Goal: Obtain resource: Download file/media

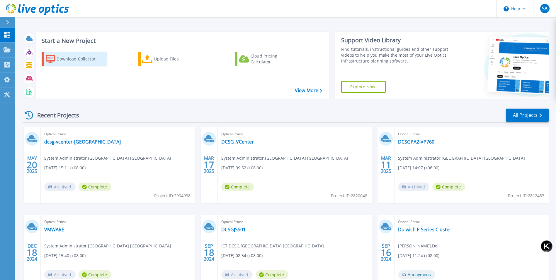
click at [81, 61] on div "Download Collector" at bounding box center [80, 59] width 47 height 12
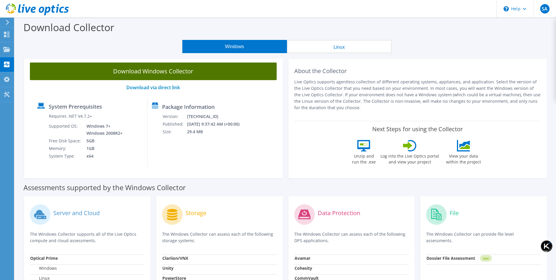
click at [176, 71] on link "Download Windows Collector" at bounding box center [153, 71] width 247 height 18
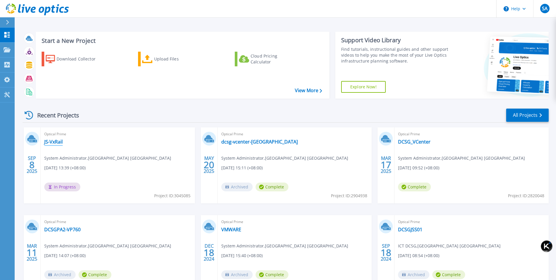
click at [51, 140] on link "JS-VxRail" at bounding box center [53, 142] width 18 height 6
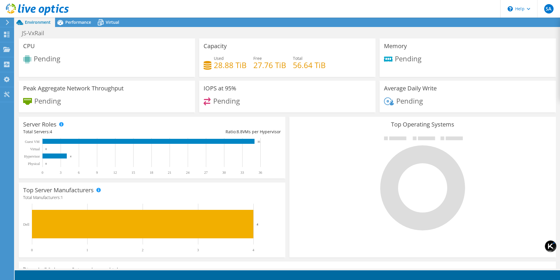
scroll to position [132, 0]
click at [71, 23] on span "Performance" at bounding box center [78, 22] width 26 height 6
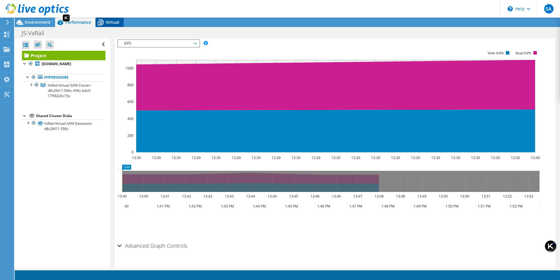
click at [110, 20] on span "Virtual" at bounding box center [112, 22] width 13 height 6
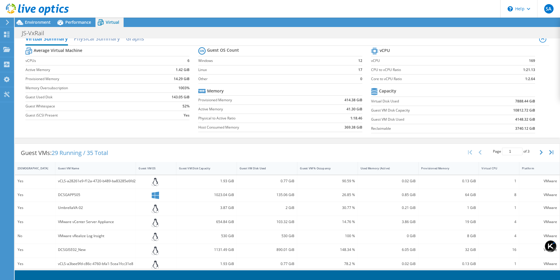
scroll to position [0, 0]
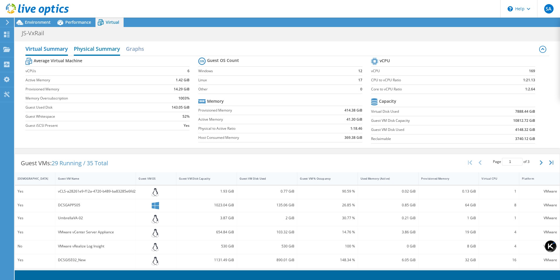
click at [93, 48] on h2 "Physical Summary" at bounding box center [97, 49] width 46 height 13
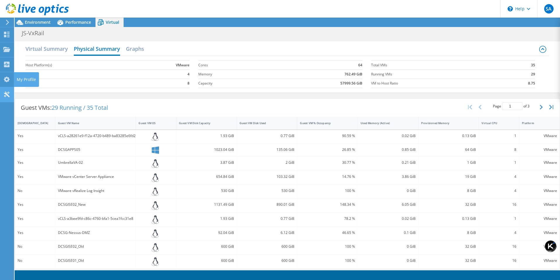
scroll to position [123, 0]
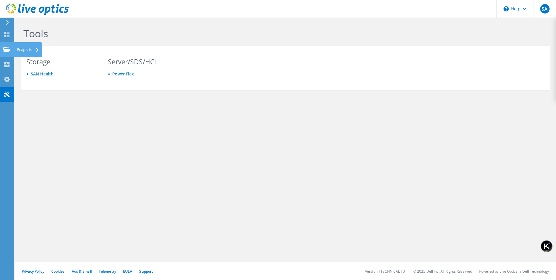
click at [5, 51] on use at bounding box center [6, 49] width 7 height 5
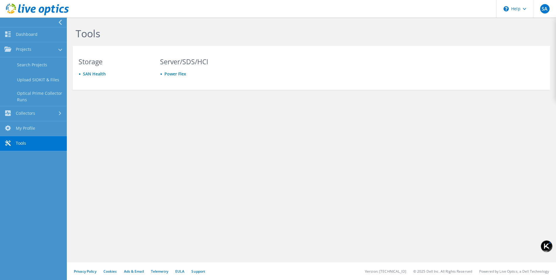
click at [39, 25] on div at bounding box center [32, 22] width 67 height 9
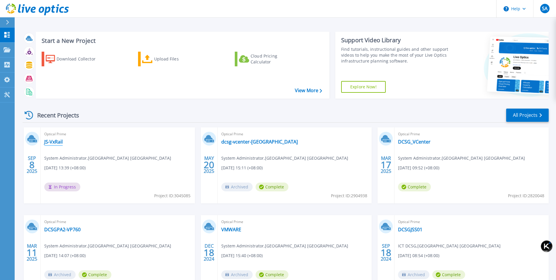
click at [56, 143] on link "JS-VxRail" at bounding box center [53, 142] width 18 height 6
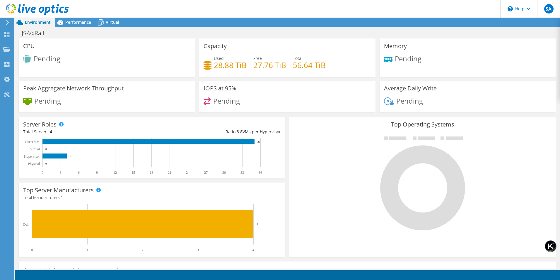
click at [6, 25] on icon at bounding box center [7, 22] width 4 height 5
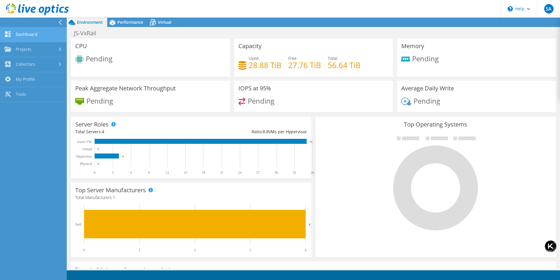
click at [25, 33] on link "Dashboard" at bounding box center [33, 34] width 67 height 15
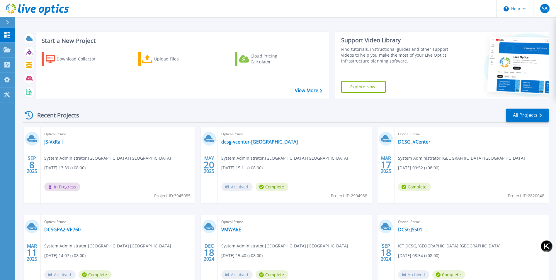
click at [136, 147] on div "Optical Prime JS-VxRail System Administrator , [GEOGRAPHIC_DATA] [GEOGRAPHIC_DA…" at bounding box center [118, 165] width 154 height 76
click at [52, 140] on link "JS-VxRail" at bounding box center [53, 142] width 18 height 6
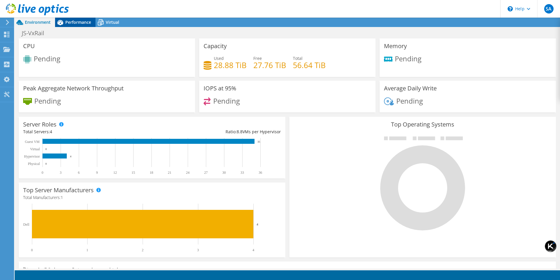
click at [77, 22] on span "Performance" at bounding box center [78, 22] width 26 height 6
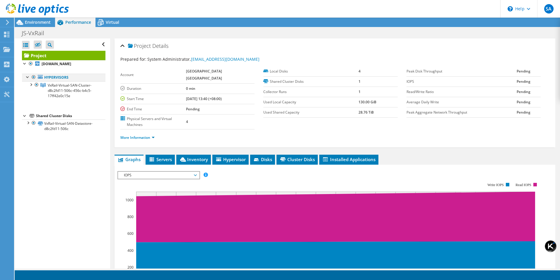
click at [27, 76] on div at bounding box center [28, 77] width 6 height 6
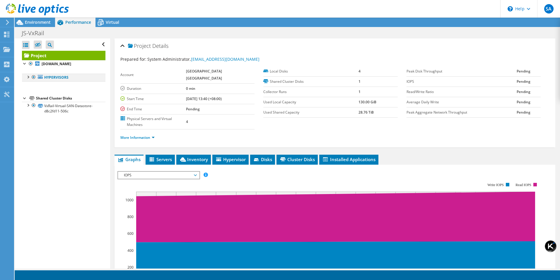
click at [27, 76] on div at bounding box center [28, 77] width 6 height 6
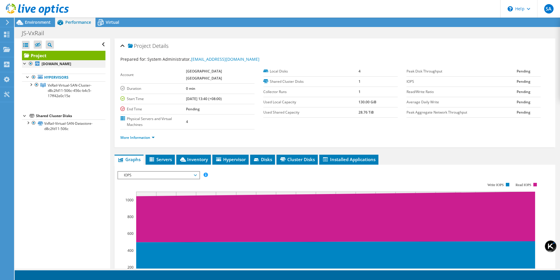
click at [24, 64] on div at bounding box center [25, 63] width 6 height 6
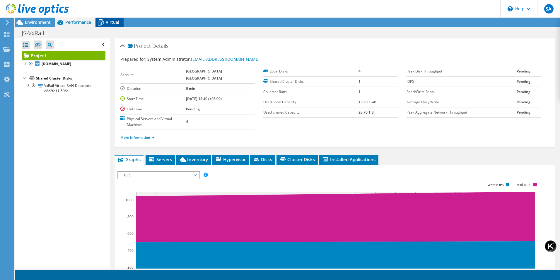
click at [107, 24] on span "Virtual" at bounding box center [112, 22] width 13 height 6
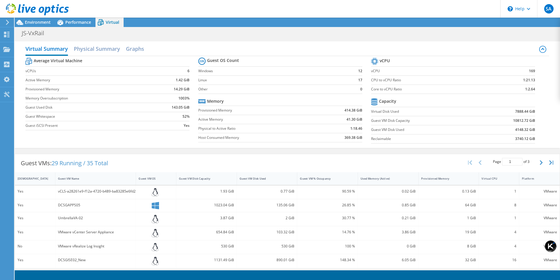
scroll to position [40, 0]
click at [64, 23] on icon at bounding box center [60, 22] width 10 height 10
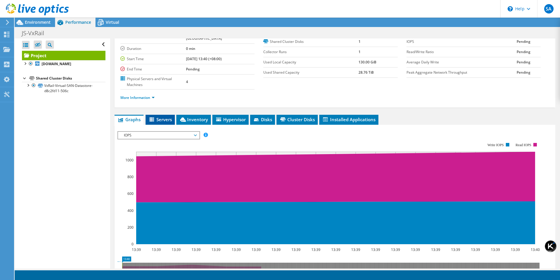
click at [159, 116] on span "Servers" at bounding box center [160, 119] width 23 height 6
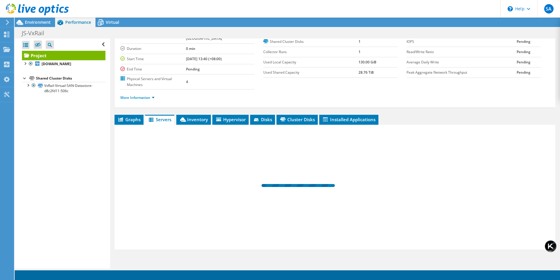
scroll to position [31, 0]
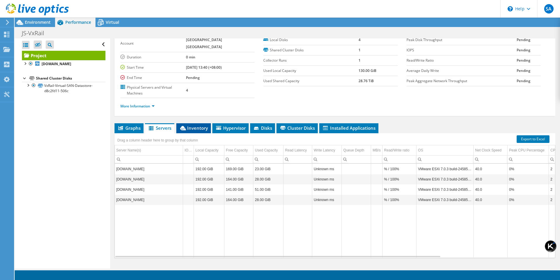
click at [199, 123] on li "Inventory" at bounding box center [193, 128] width 35 height 10
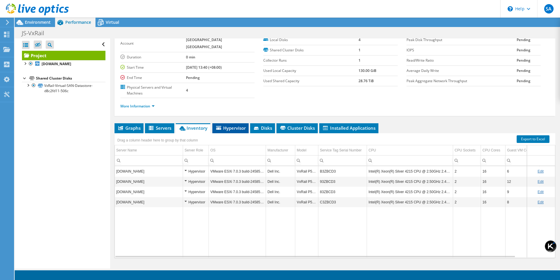
click at [238, 125] on span "Hypervisor" at bounding box center [230, 128] width 30 height 6
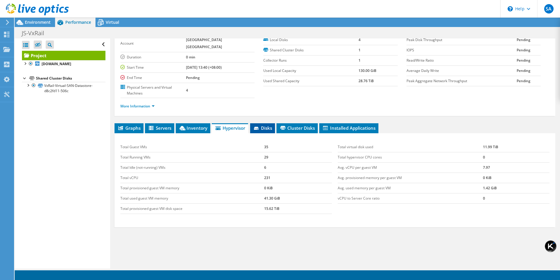
click at [271, 123] on li "Disks" at bounding box center [262, 128] width 25 height 10
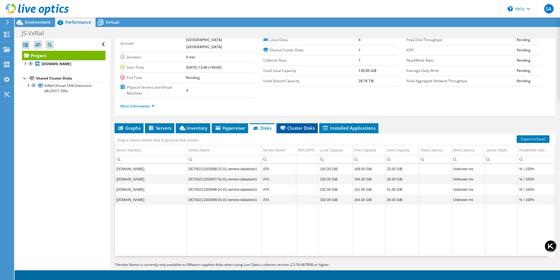
click at [292, 125] on span "Cluster Disks" at bounding box center [297, 128] width 35 height 6
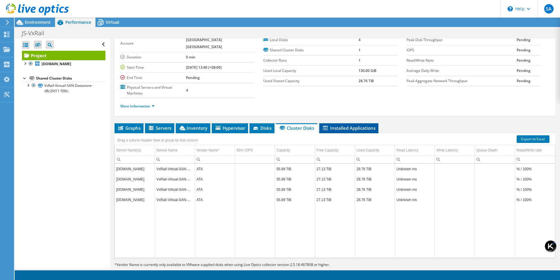
click at [356, 125] on span "Installed Applications" at bounding box center [348, 128] width 53 height 6
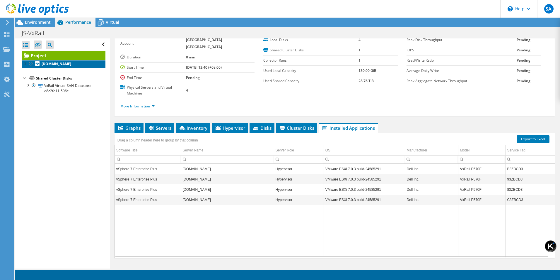
click at [64, 65] on b "dcsgjsvxesxi07.singapore.corp.dulwich.org" at bounding box center [57, 63] width 30 height 5
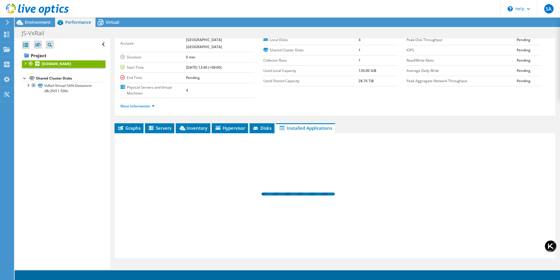
scroll to position [27, 0]
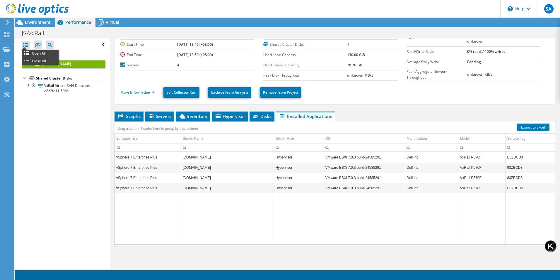
click at [26, 50] on ul "Open All Close All" at bounding box center [40, 57] width 37 height 15
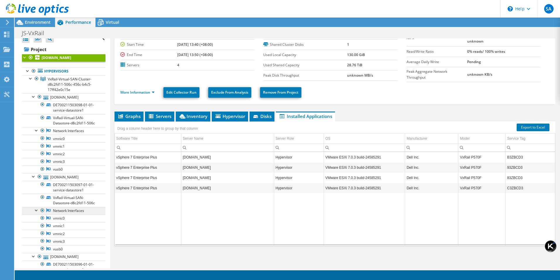
scroll to position [0, 0]
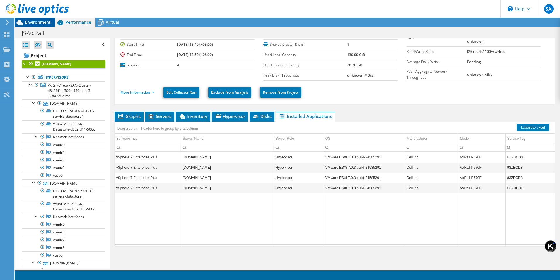
click at [24, 21] on icon at bounding box center [20, 22] width 10 height 10
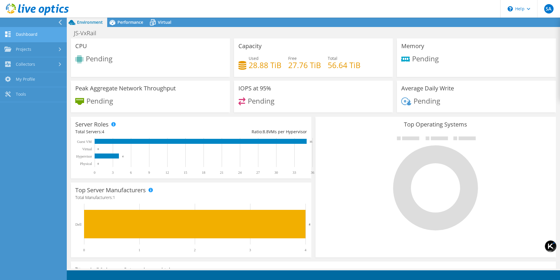
click at [22, 37] on link "Dashboard" at bounding box center [33, 34] width 67 height 15
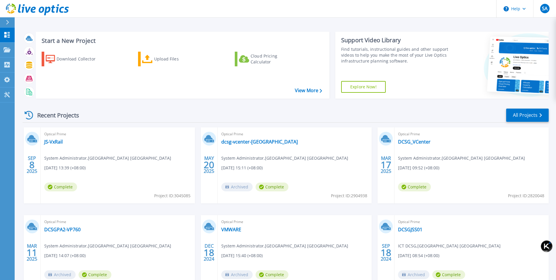
click at [57, 137] on div "Optical Prime JS-VxRail System Administrator , [GEOGRAPHIC_DATA] [GEOGRAPHIC_DA…" at bounding box center [118, 165] width 154 height 76
click at [54, 140] on link "JS-VxRail" at bounding box center [53, 142] width 18 height 6
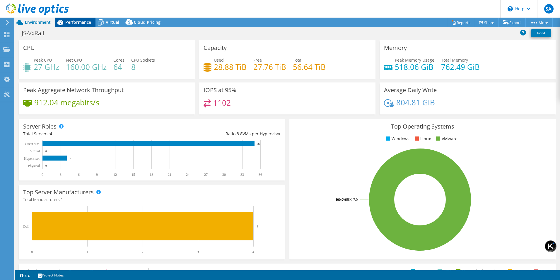
click at [82, 21] on span "Performance" at bounding box center [78, 22] width 26 height 6
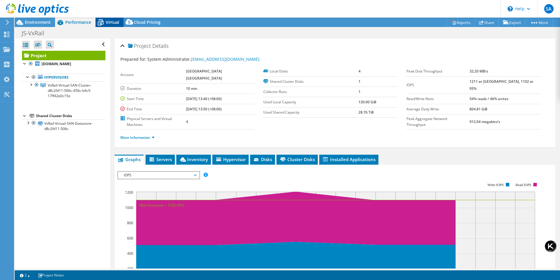
click at [108, 19] on span "Virtual" at bounding box center [112, 22] width 13 height 6
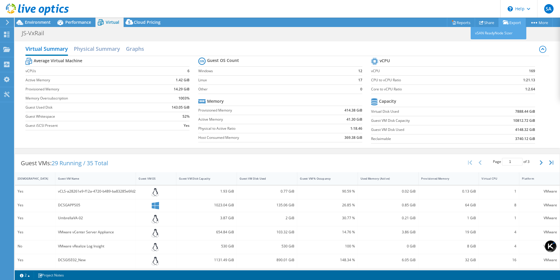
click at [517, 22] on link "Export" at bounding box center [512, 22] width 27 height 9
click at [518, 21] on link "Export" at bounding box center [512, 22] width 27 height 9
click at [516, 22] on link "Export" at bounding box center [512, 22] width 27 height 9
click at [503, 21] on icon at bounding box center [506, 22] width 6 height 4
click at [491, 36] on link "vSAN ReadyNode Sizer" at bounding box center [499, 33] width 56 height 12
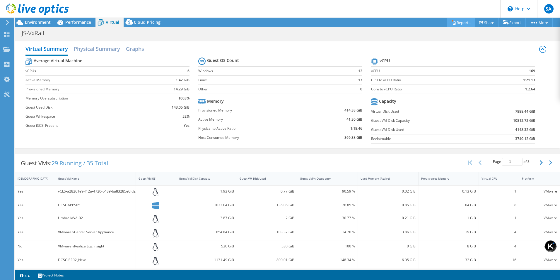
click at [462, 18] on link "Reports" at bounding box center [461, 22] width 28 height 9
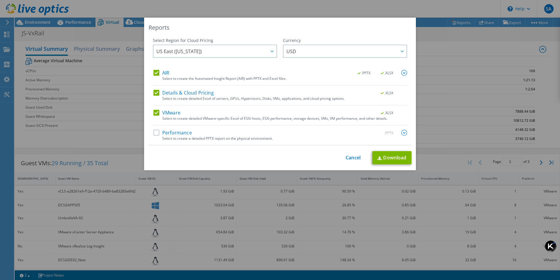
click at [186, 73] on div "AIR .PPTX .XLSX" at bounding box center [281, 73] width 254 height 7
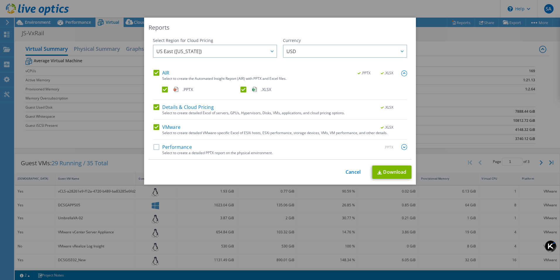
click at [154, 72] on label "AIR" at bounding box center [162, 73] width 16 height 6
click at [0, 0] on input "AIR" at bounding box center [0, 0] width 0 height 0
click at [350, 173] on link "Cancel" at bounding box center [353, 172] width 15 height 6
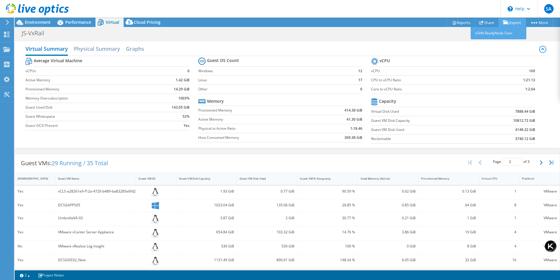
click at [508, 22] on link "Export" at bounding box center [512, 22] width 27 height 9
click at [88, 47] on h2 "Physical Summary" at bounding box center [97, 49] width 46 height 13
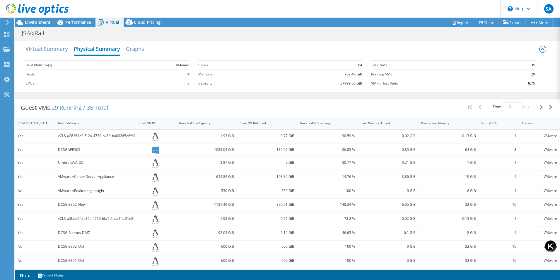
click at [125, 54] on div "Virtual Summary Physical Summary Graphs" at bounding box center [287, 49] width 524 height 13
click at [153, 23] on span "Cloud Pricing" at bounding box center [147, 22] width 27 height 6
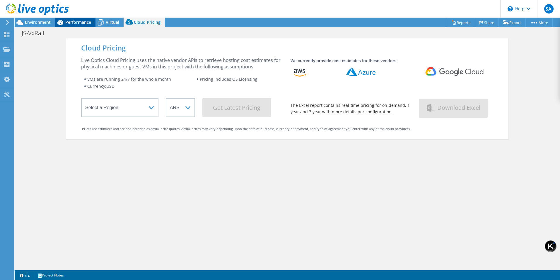
click at [71, 25] on div "Performance" at bounding box center [75, 22] width 40 height 9
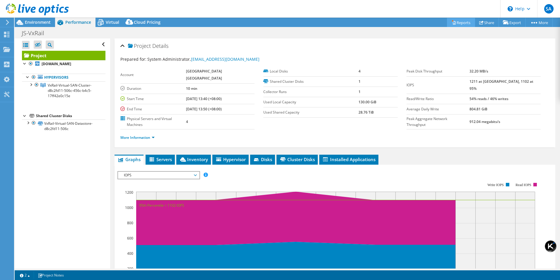
click at [461, 23] on link "Reports" at bounding box center [461, 22] width 28 height 9
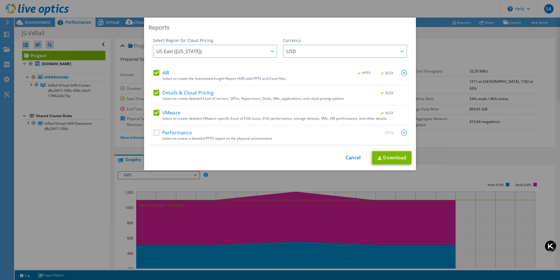
click at [154, 71] on label "AIR" at bounding box center [162, 73] width 16 height 6
click at [0, 0] on input "AIR" at bounding box center [0, 0] width 0 height 0
click at [149, 94] on div "Select Region for Cloud Pricing Asia Pacific (Hong Kong) Asia Pacific (Mumbai) …" at bounding box center [280, 92] width 263 height 108
click at [159, 95] on label "Details & Cloud Pricing" at bounding box center [184, 93] width 60 height 6
click at [0, 0] on input "Details & Cloud Pricing" at bounding box center [0, 0] width 0 height 0
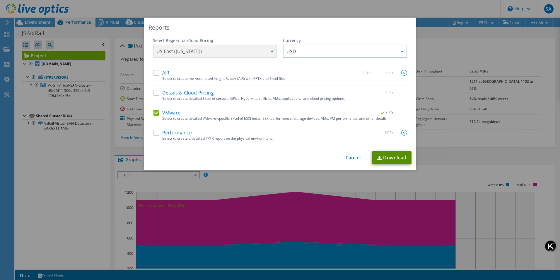
click at [388, 158] on link "Download" at bounding box center [391, 157] width 39 height 13
